Goal: Check status: Check status

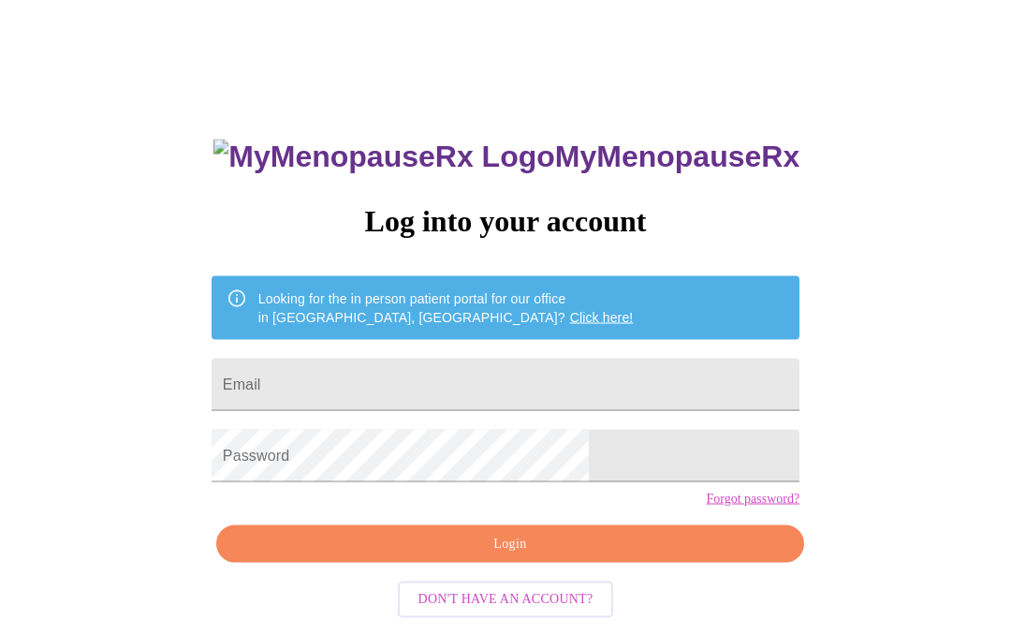
scroll to position [52, 0]
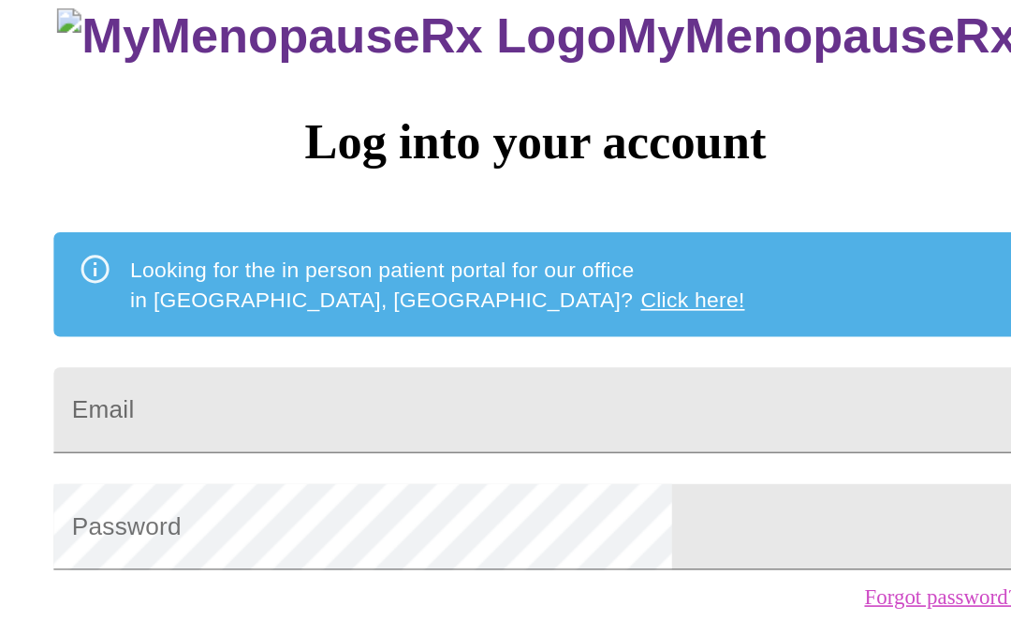
click at [393, 331] on input "Email" at bounding box center [506, 357] width 588 height 52
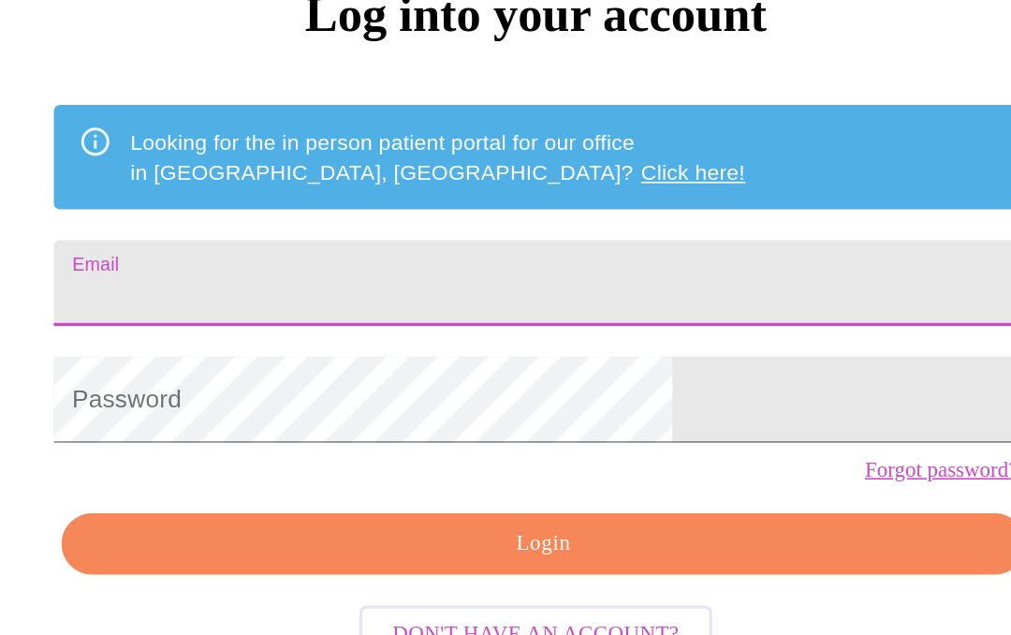
click at [568, 144] on div "MyMenopauseRx Log into your account Looking for the in person patient portal fo…" at bounding box center [505, 336] width 996 height 762
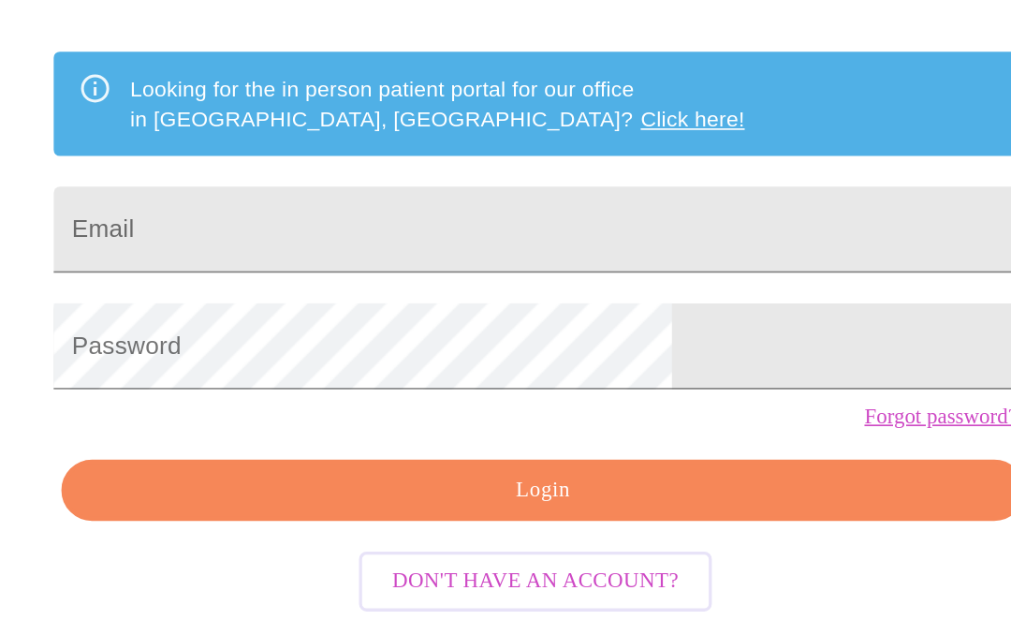
scroll to position [75, 0]
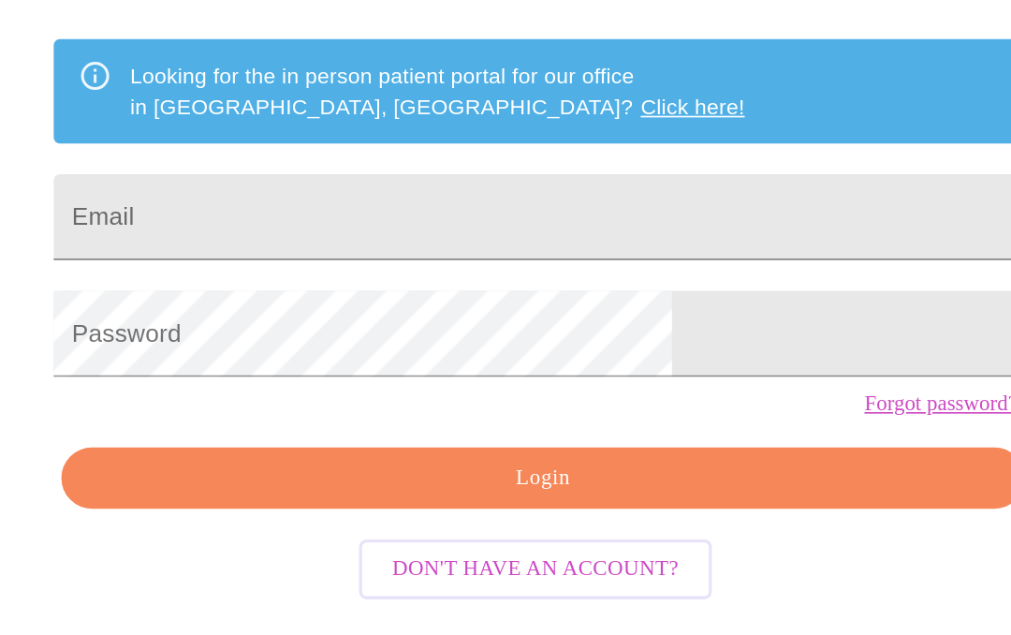
click at [270, 309] on input "Email" at bounding box center [506, 335] width 588 height 52
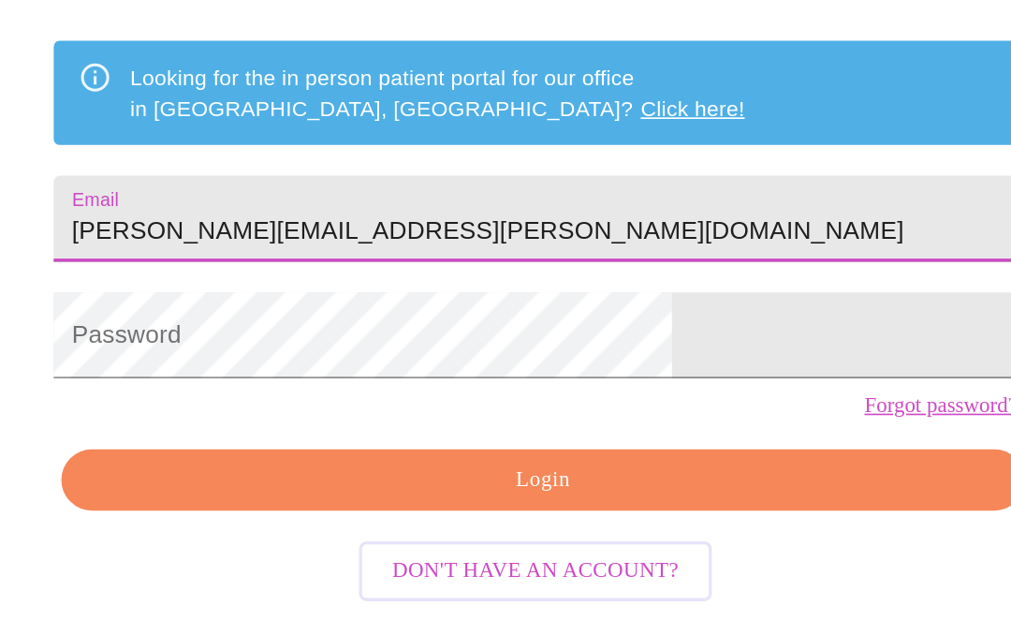
type input "[PERSON_NAME][EMAIL_ADDRESS][PERSON_NAME][DOMAIN_NAME]"
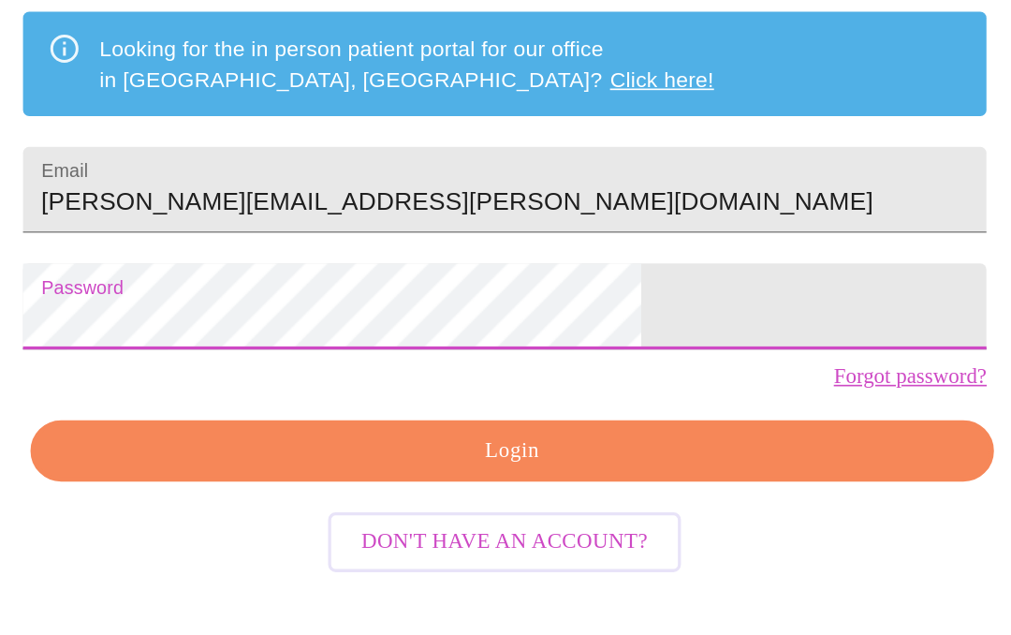
click at [425, 467] on span "Login" at bounding box center [510, 478] width 545 height 23
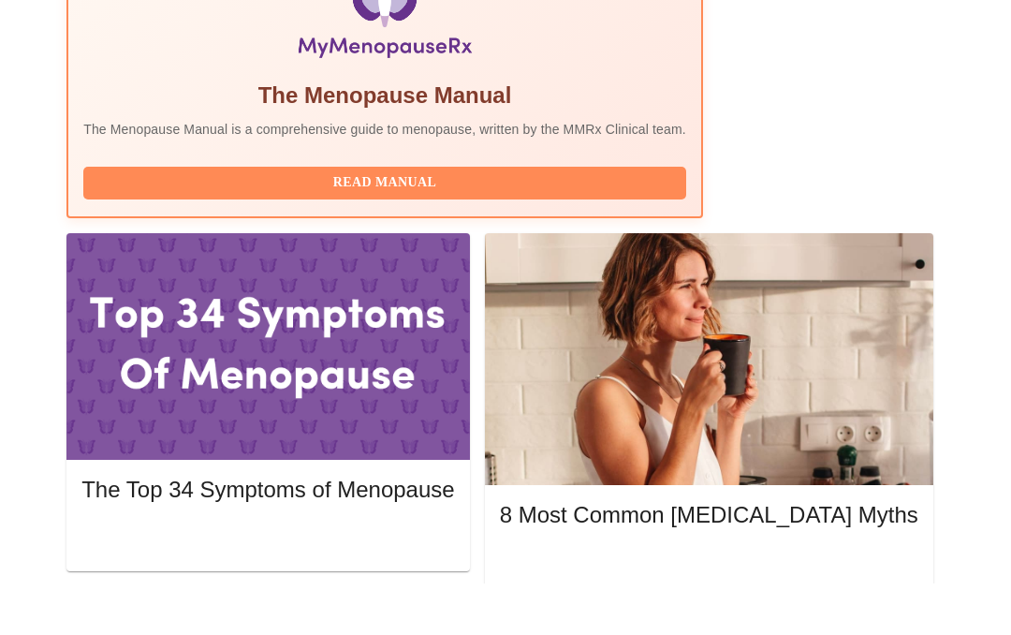
scroll to position [724, 0]
